Goal: Information Seeking & Learning: Learn about a topic

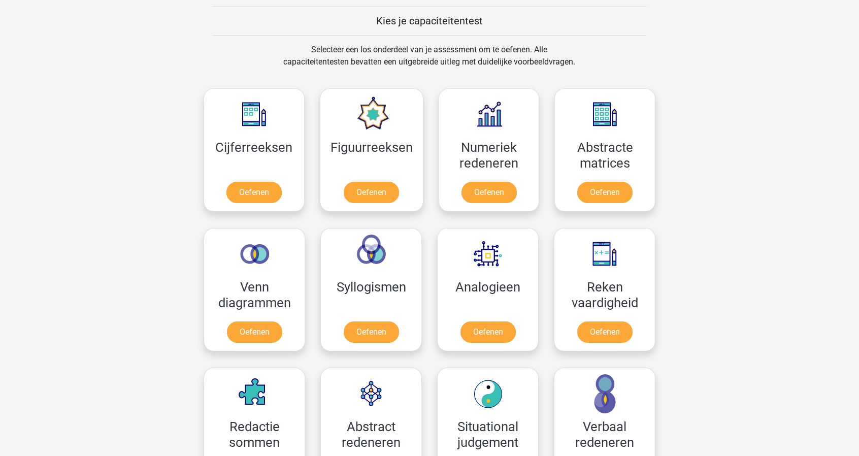
scroll to position [406, 0]
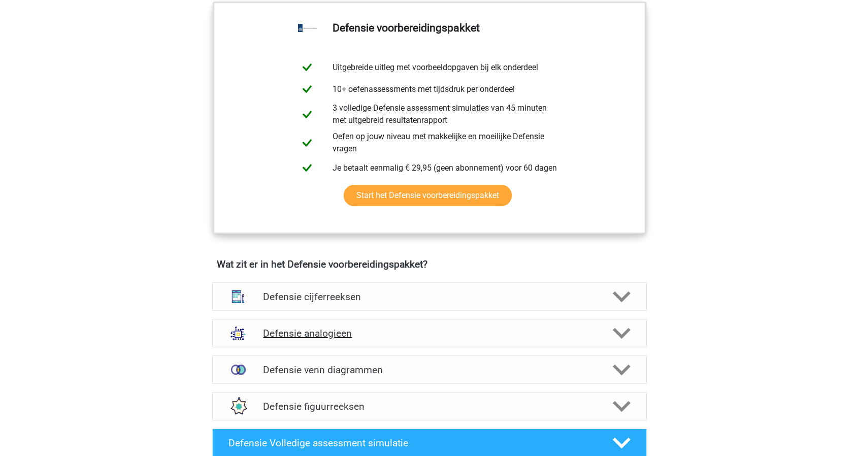
scroll to position [508, 0]
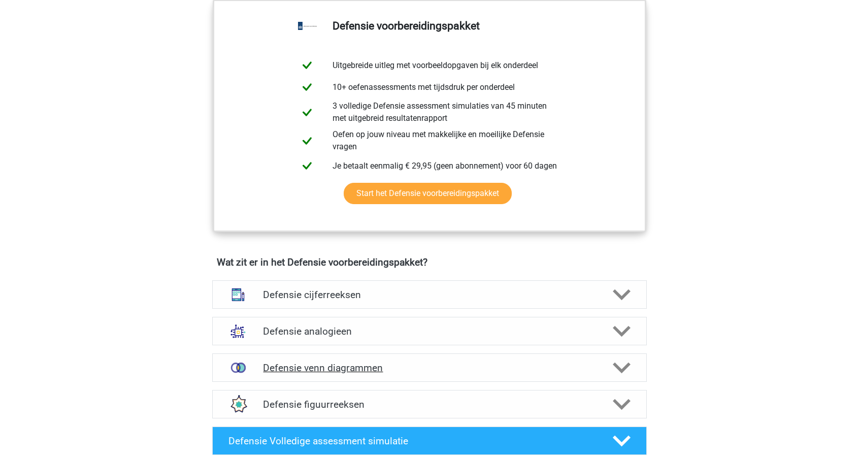
click at [428, 370] on h4 "Defensie venn diagrammen" at bounding box center [429, 368] width 333 height 12
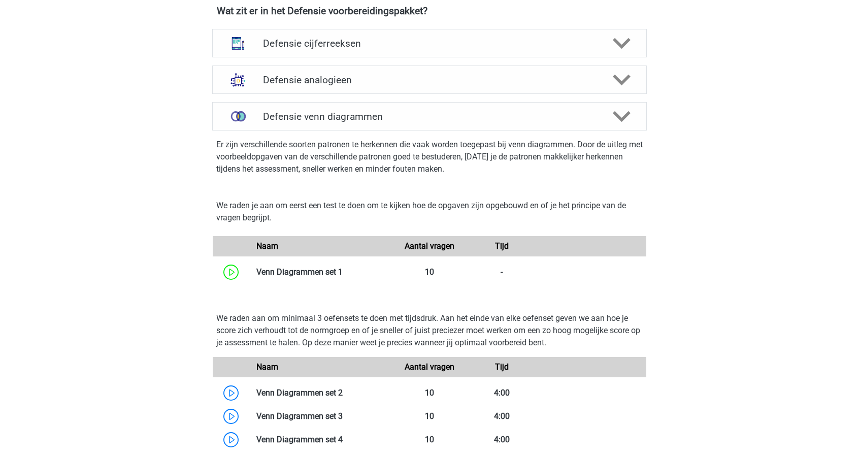
scroll to position [762, 0]
